Goal: Register for event/course

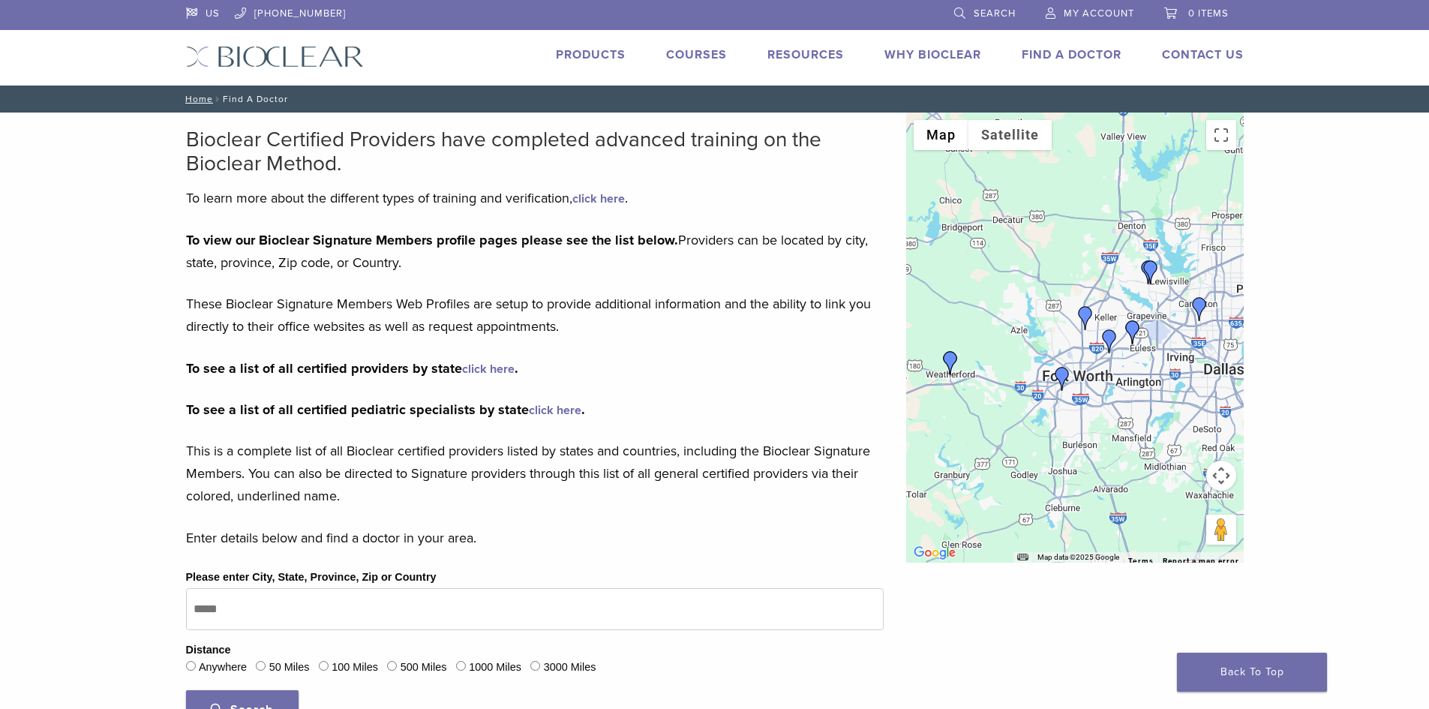
click at [714, 55] on link "Courses" at bounding box center [696, 54] width 61 height 15
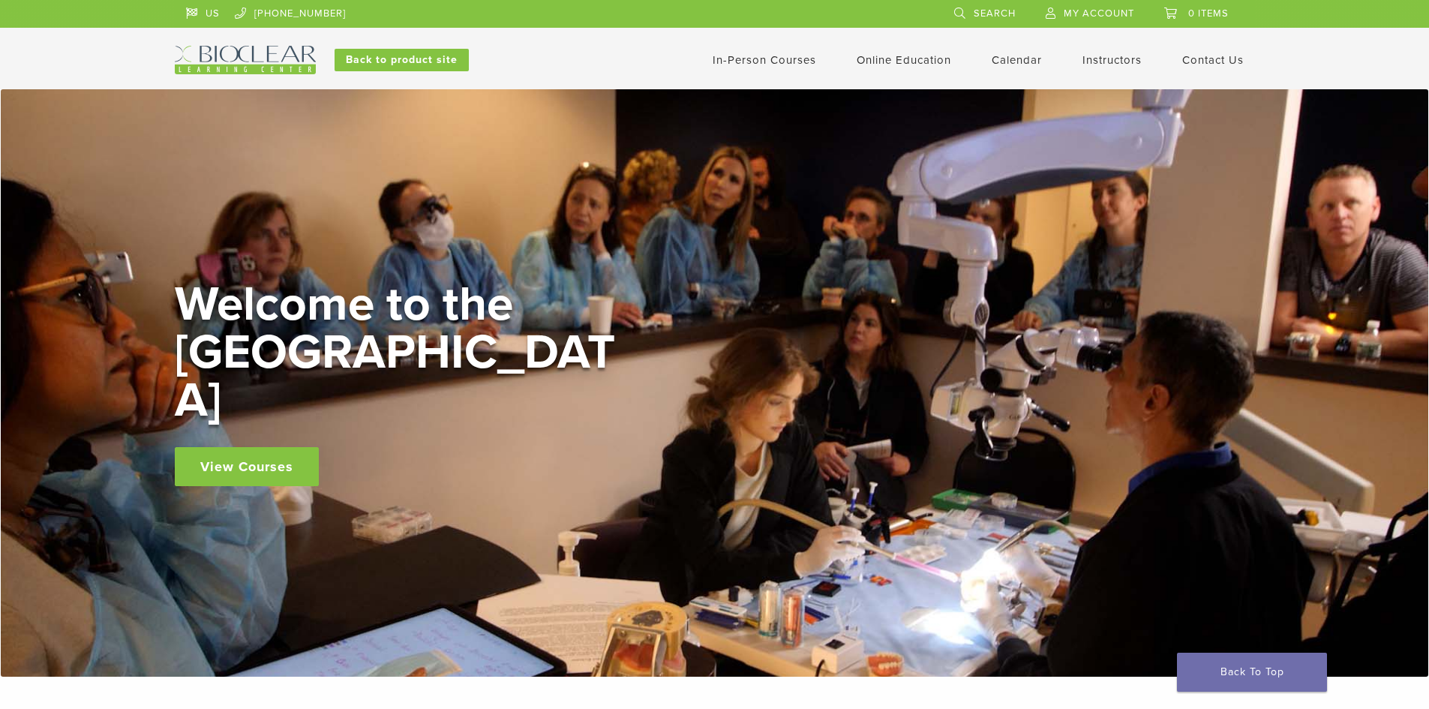
click at [1012, 64] on link "Calendar" at bounding box center [1017, 60] width 50 height 14
